Goal: Find specific page/section: Find specific page/section

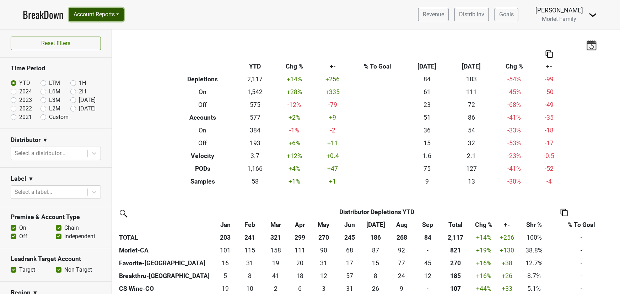
click at [92, 15] on button "Account Reports" at bounding box center [96, 15] width 55 height 14
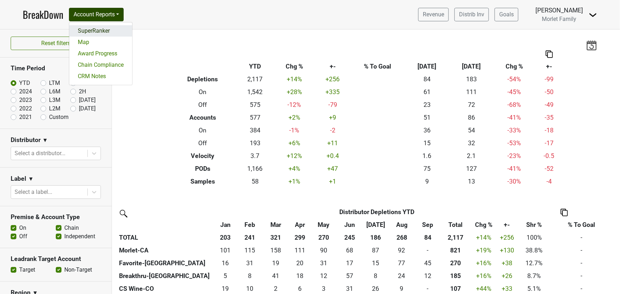
click at [93, 33] on link "SuperRanker" at bounding box center [100, 30] width 63 height 11
